Goal: Navigation & Orientation: Understand site structure

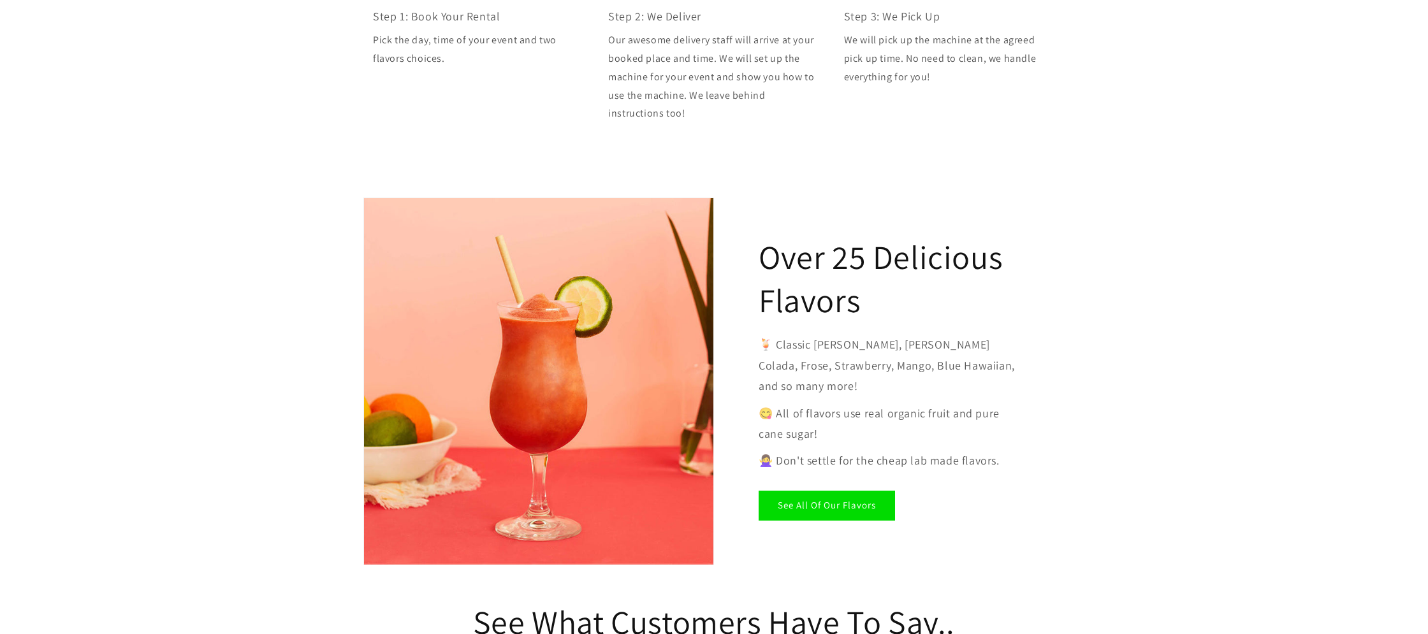
scroll to position [1862, 0]
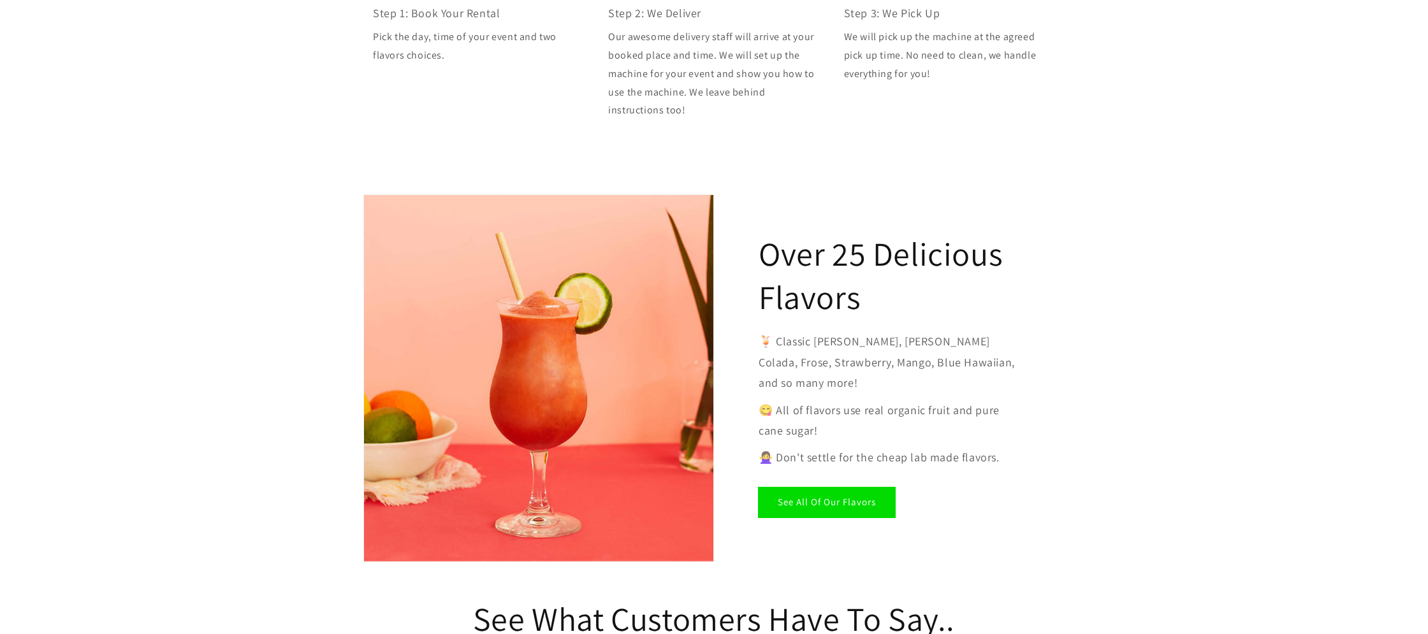
click at [826, 488] on link "See All Of Our Flavors" at bounding box center [826, 503] width 136 height 30
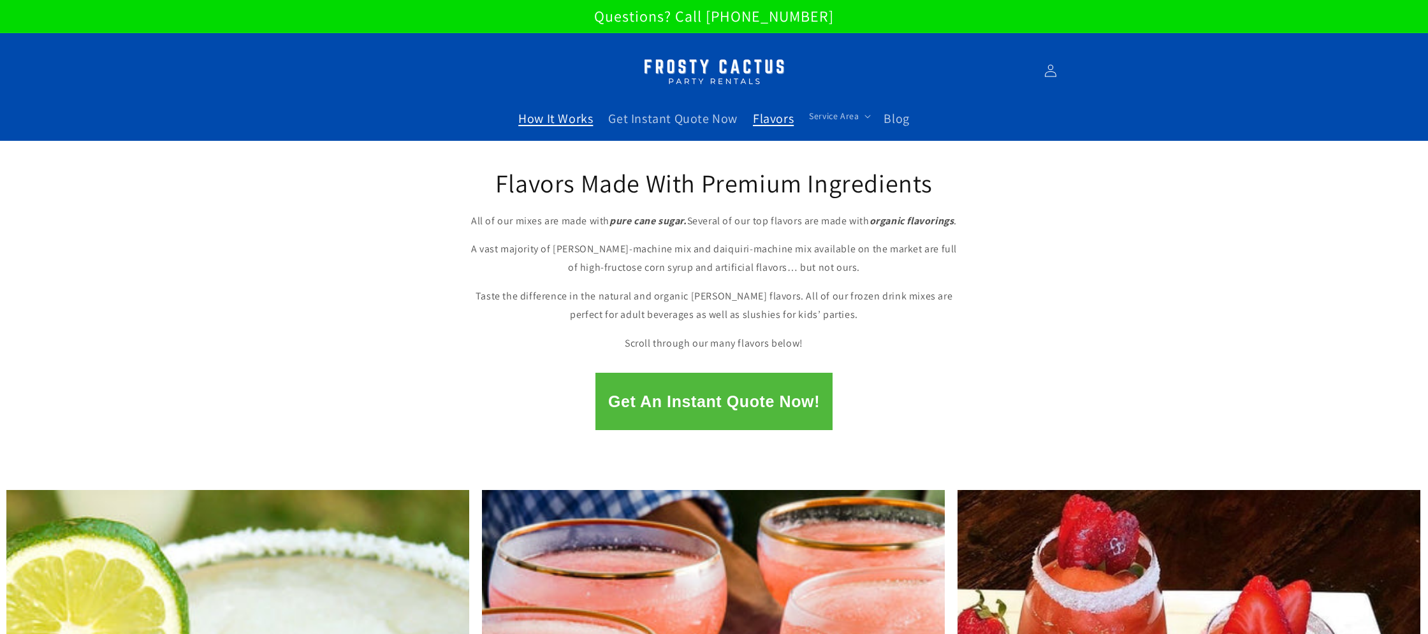
click at [526, 124] on span "How It Works" at bounding box center [555, 118] width 75 height 17
